Goal: Check status: Check status

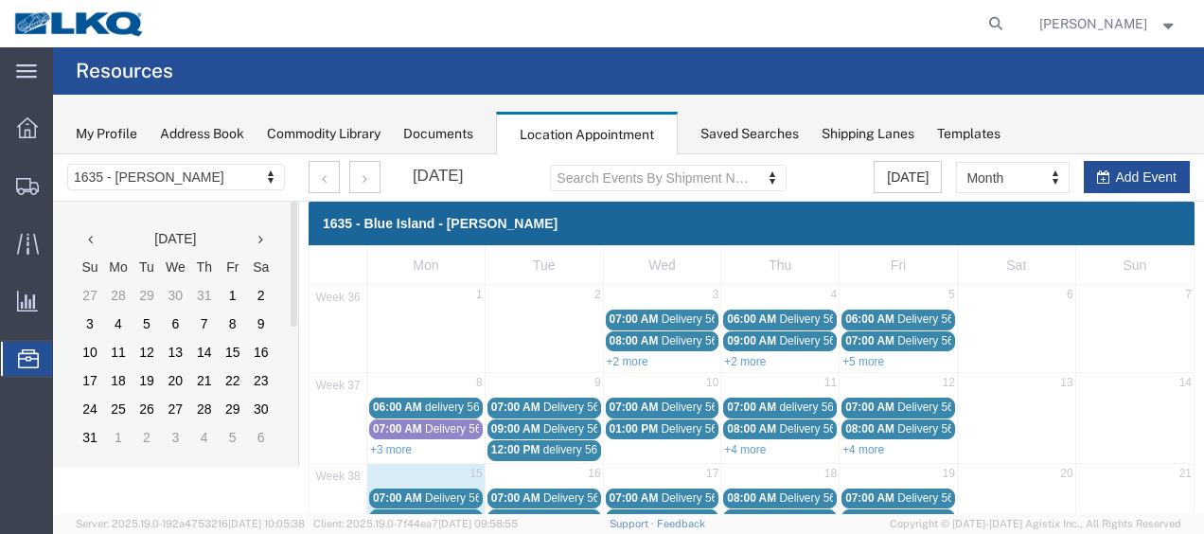
scroll to position [189, 0]
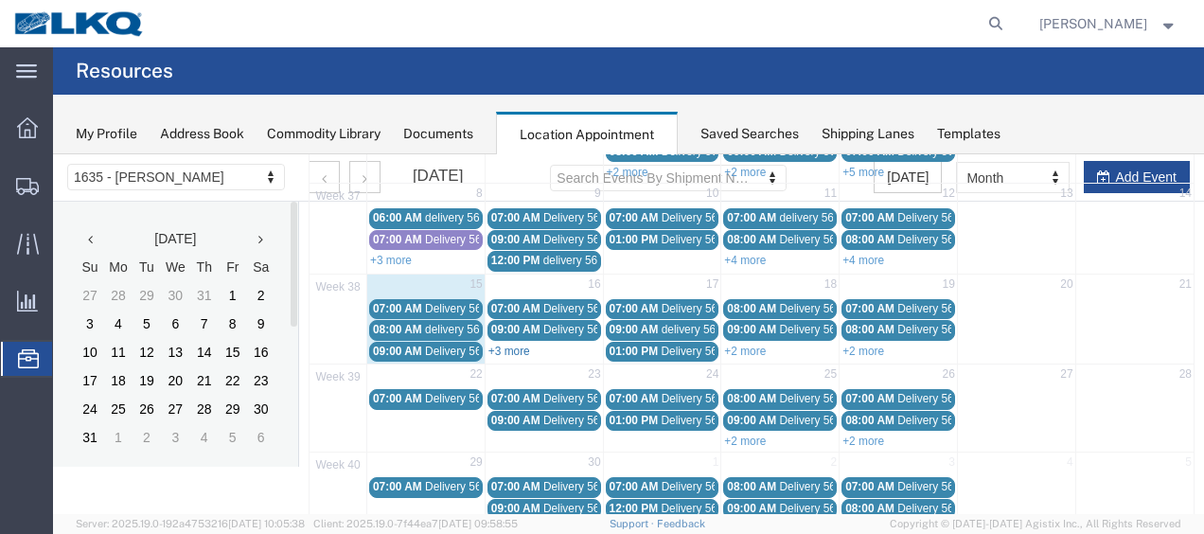
click at [508, 345] on link "+3 more" at bounding box center [510, 351] width 42 height 13
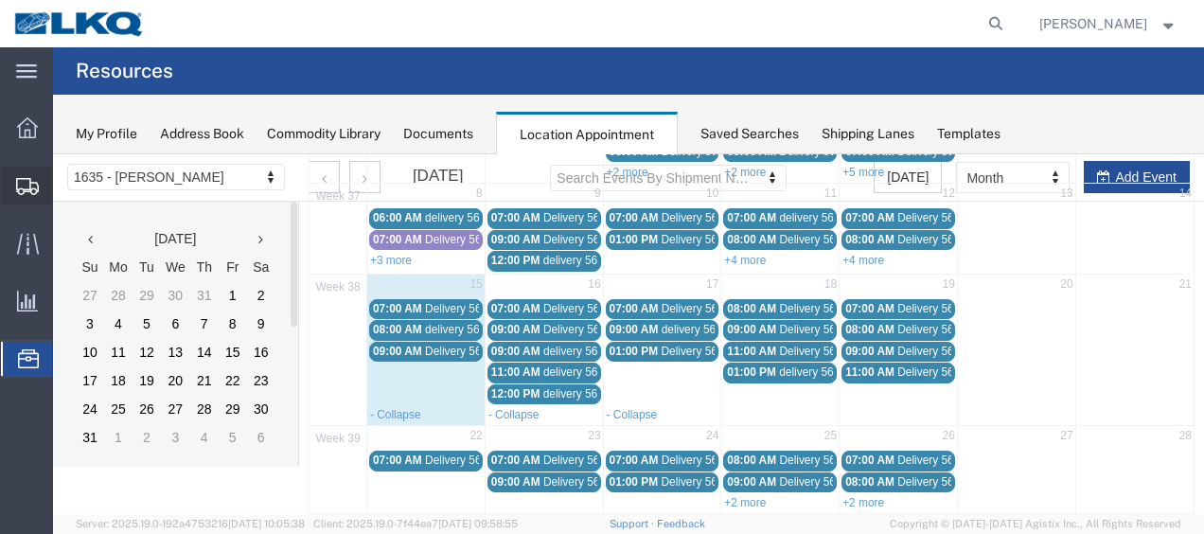
click at [0, 0] on span "Shipment Manager" at bounding box center [0, 0] width 0 height 0
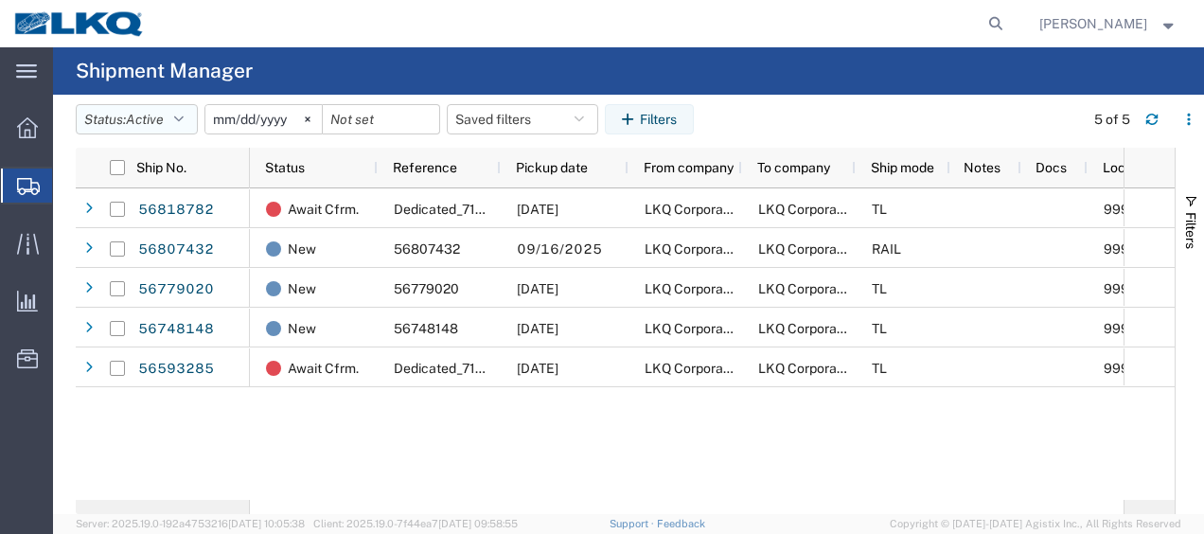
click at [184, 121] on icon "button" at bounding box center [178, 119] width 9 height 13
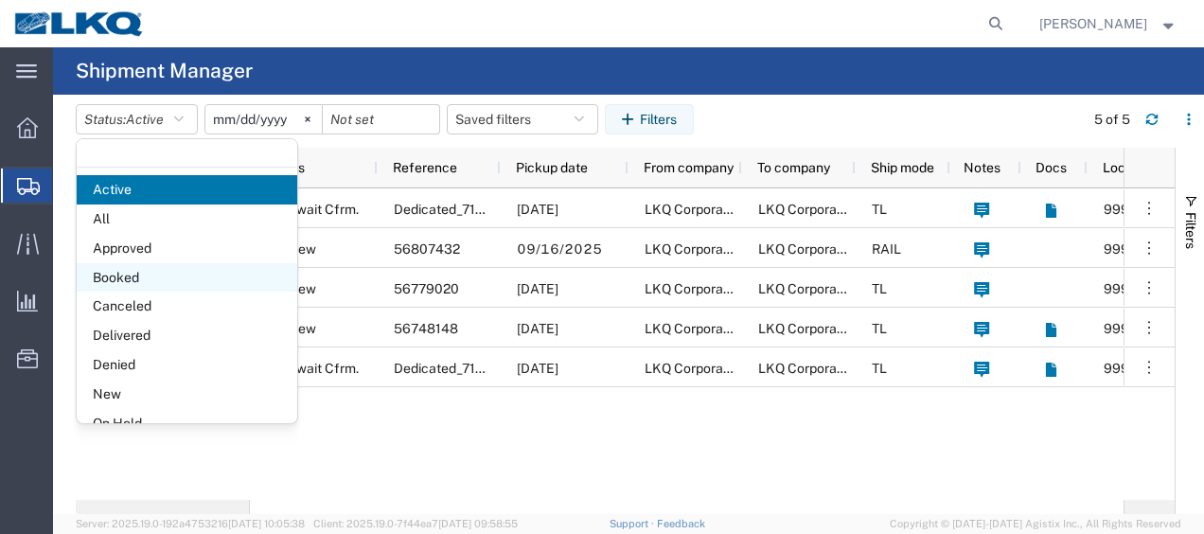
click at [153, 279] on span "Booked" at bounding box center [187, 277] width 221 height 29
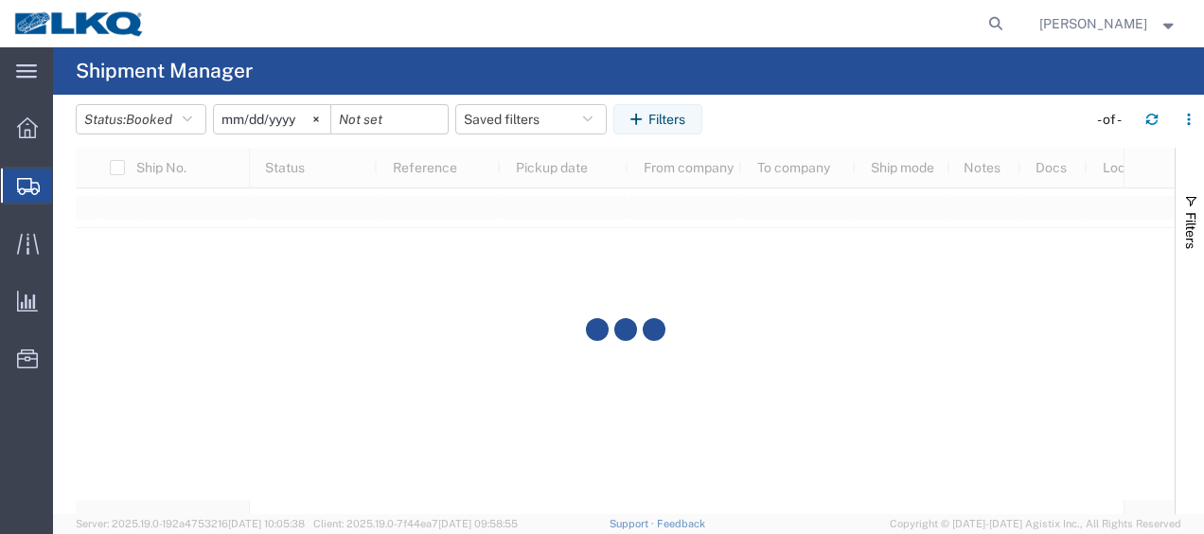
click at [235, 118] on input "[DATE]" at bounding box center [272, 119] width 116 height 28
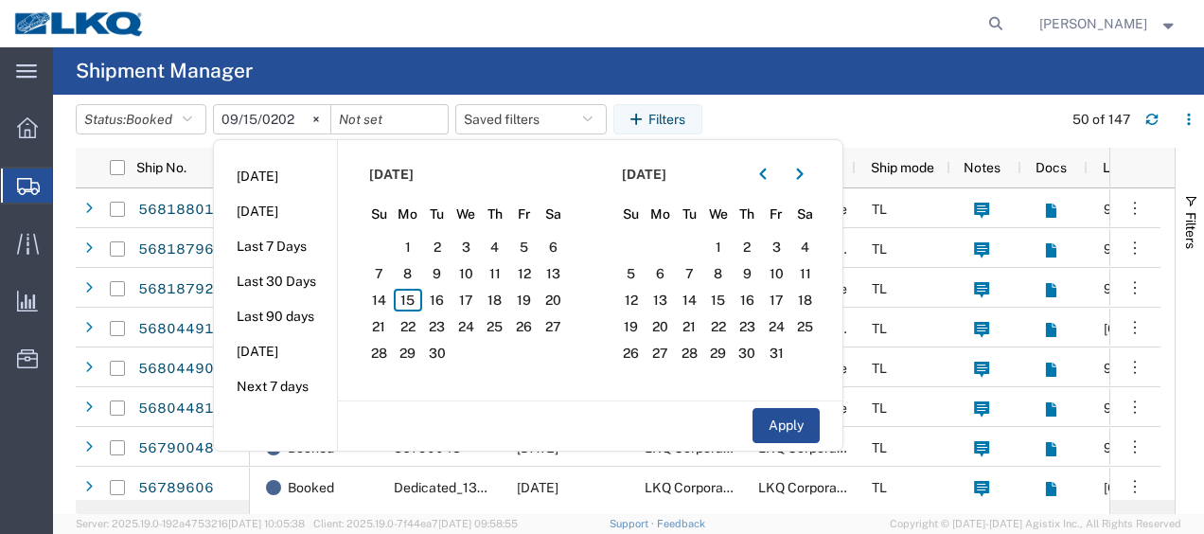
type input "[DATE]"
click at [420, 296] on span "15" at bounding box center [408, 300] width 29 height 23
click at [447, 298] on span "16" at bounding box center [436, 300] width 29 height 23
click at [807, 432] on button "Apply" at bounding box center [786, 425] width 67 height 35
type input "[DATE]"
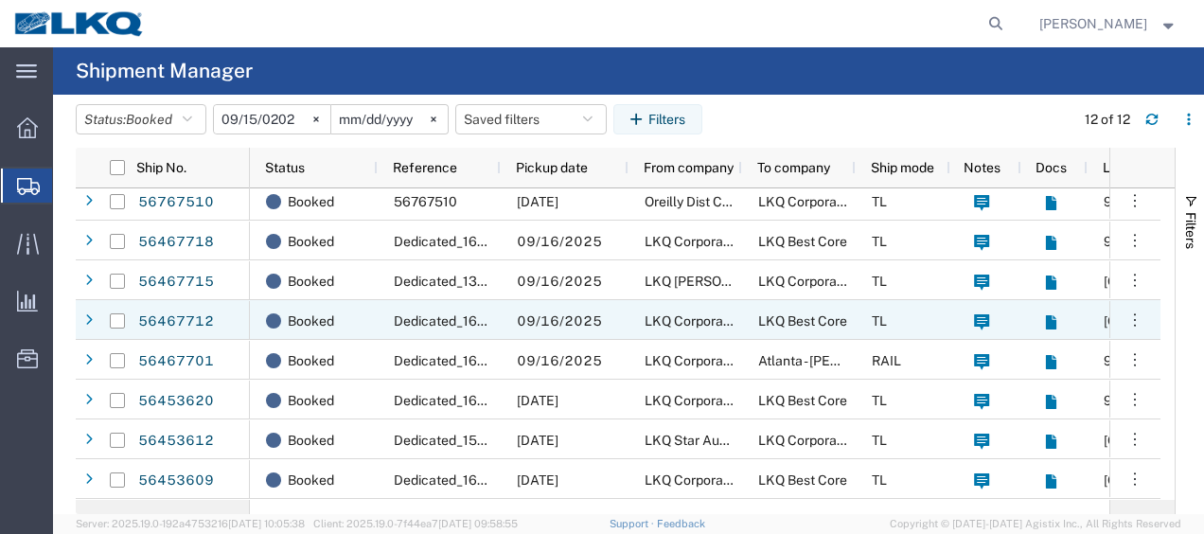
scroll to position [165, 0]
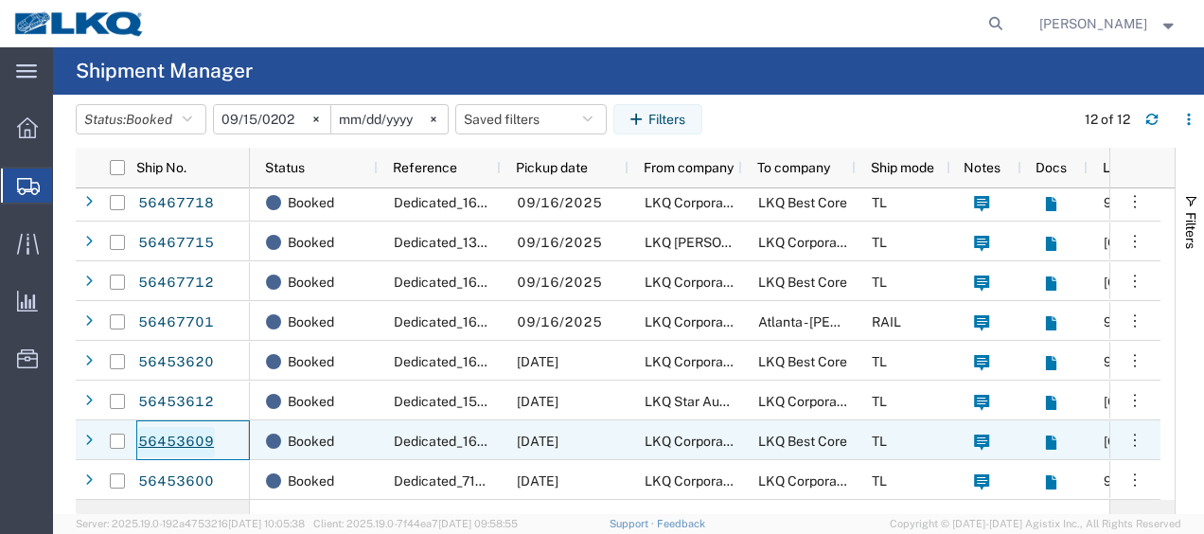
click at [184, 436] on link "56453609" at bounding box center [176, 442] width 78 height 30
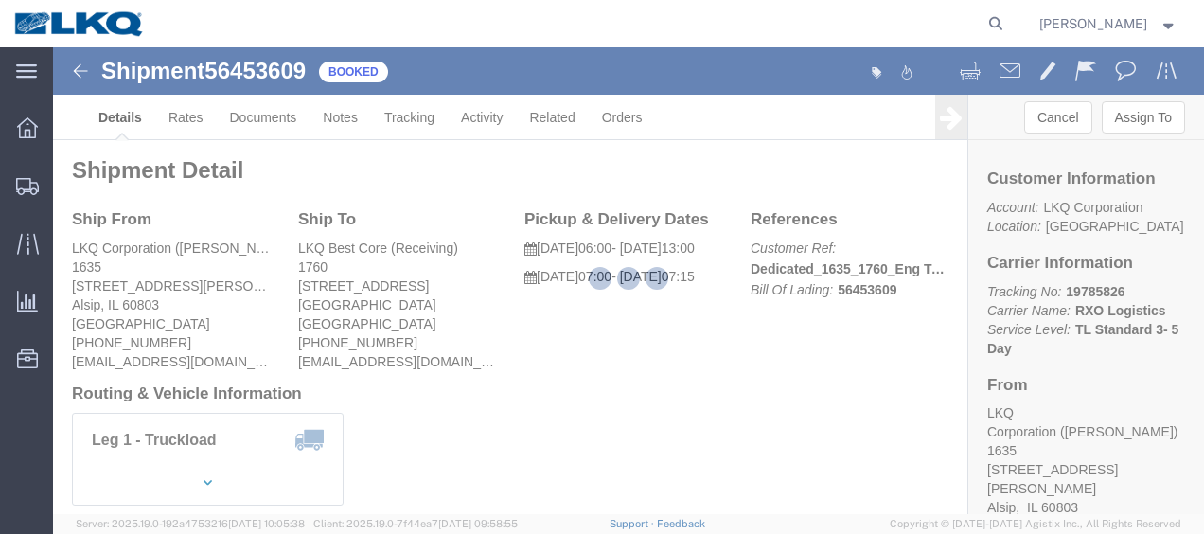
click at [267, 116] on div at bounding box center [628, 280] width 1151 height 467
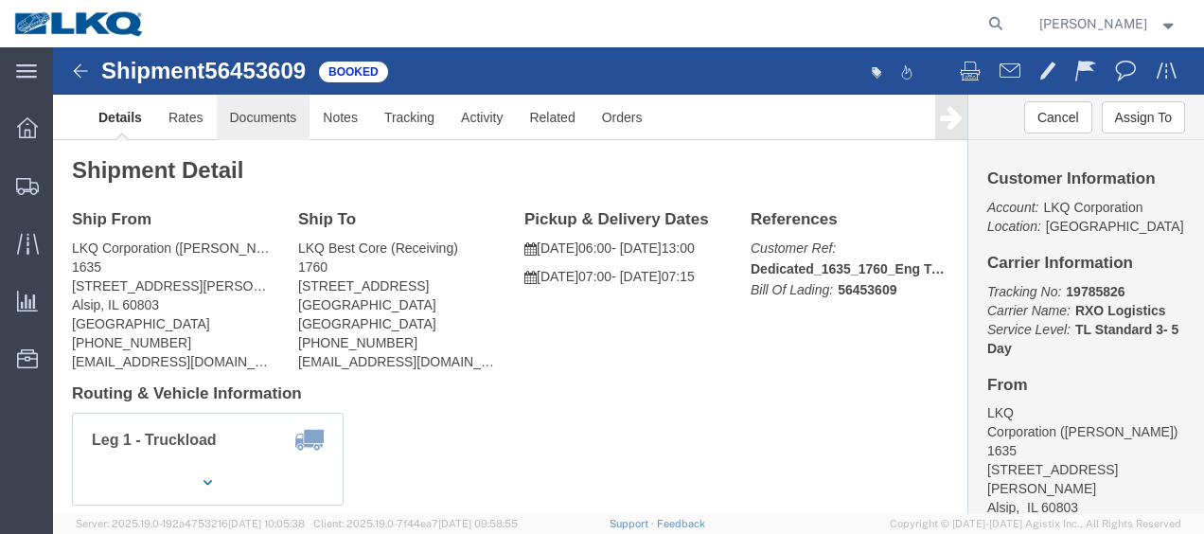
click link "Documents"
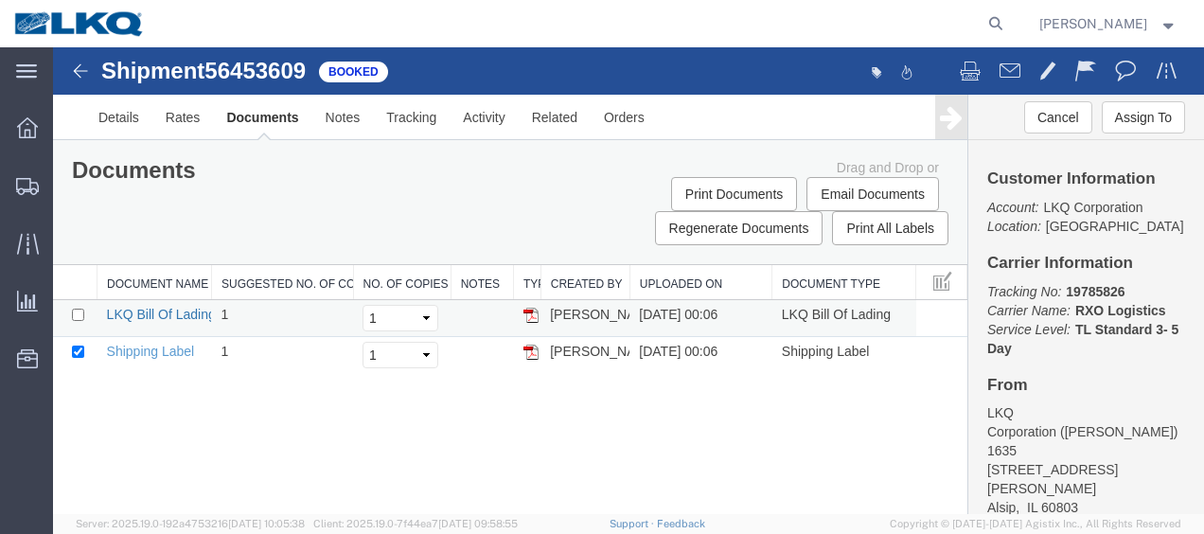
click at [161, 312] on link "LKQ Bill Of Lading" at bounding box center [161, 314] width 109 height 15
click at [83, 67] on img at bounding box center [80, 71] width 23 height 23
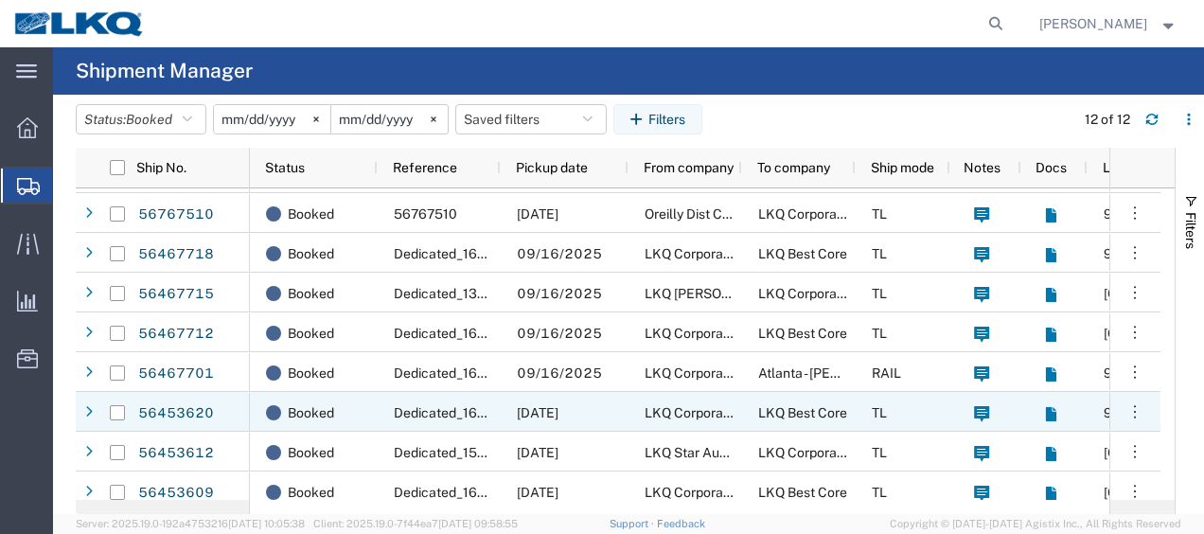
scroll to position [165, 0]
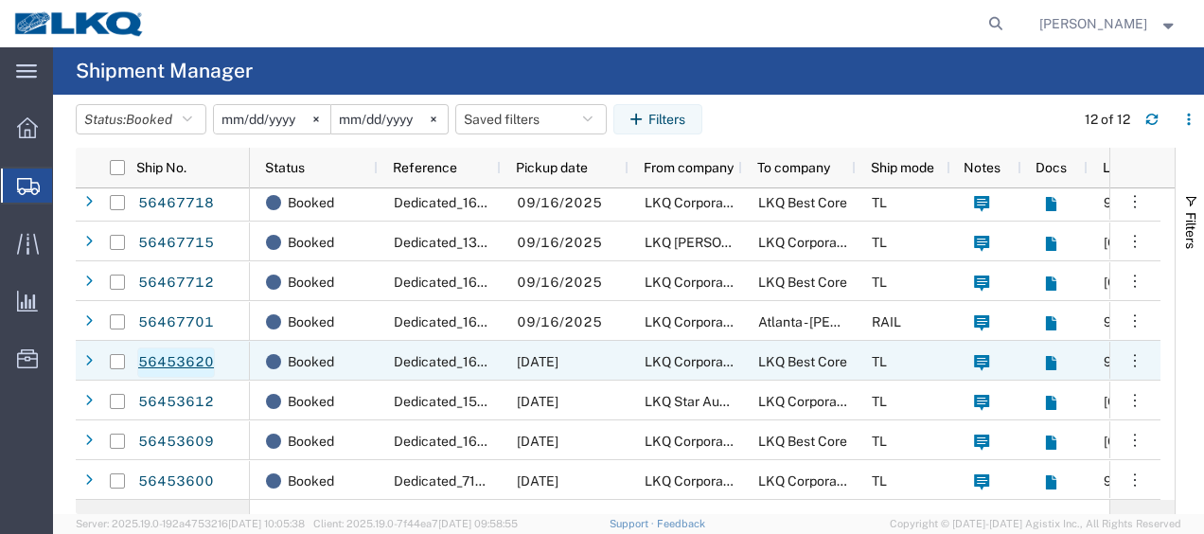
click at [178, 355] on link "56453620" at bounding box center [176, 363] width 78 height 30
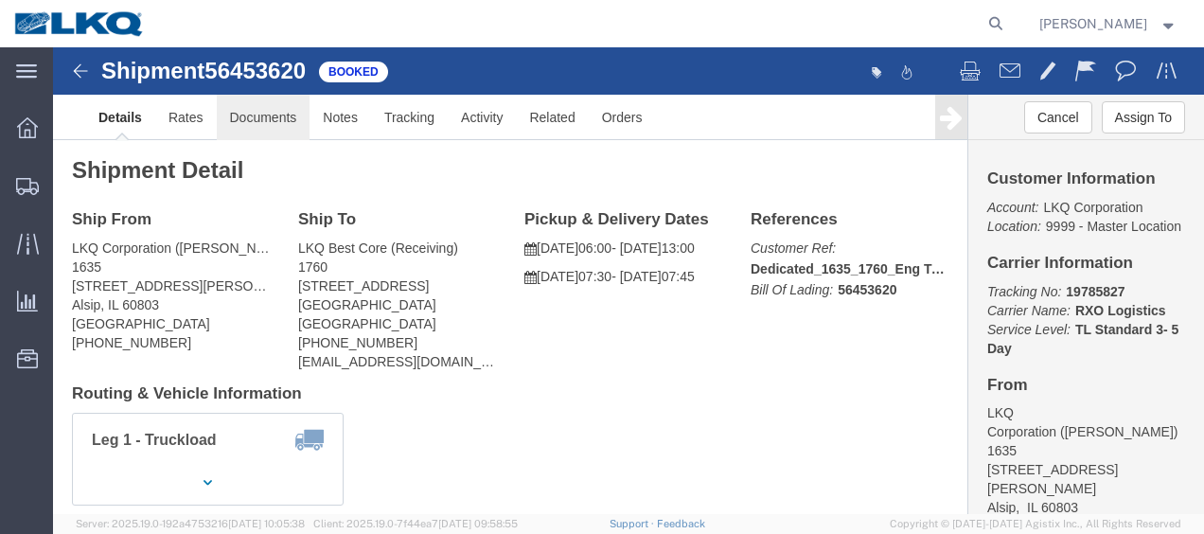
click link "Documents"
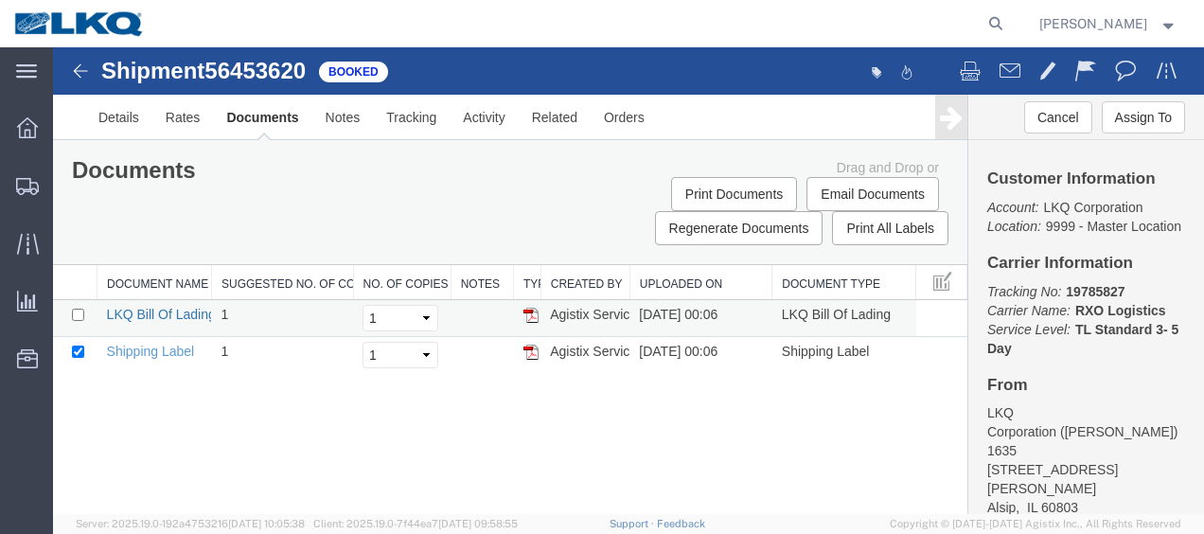
click at [142, 310] on link "LKQ Bill Of Lading" at bounding box center [161, 314] width 109 height 15
click at [78, 72] on img at bounding box center [80, 71] width 23 height 23
